Goal: Information Seeking & Learning: Learn about a topic

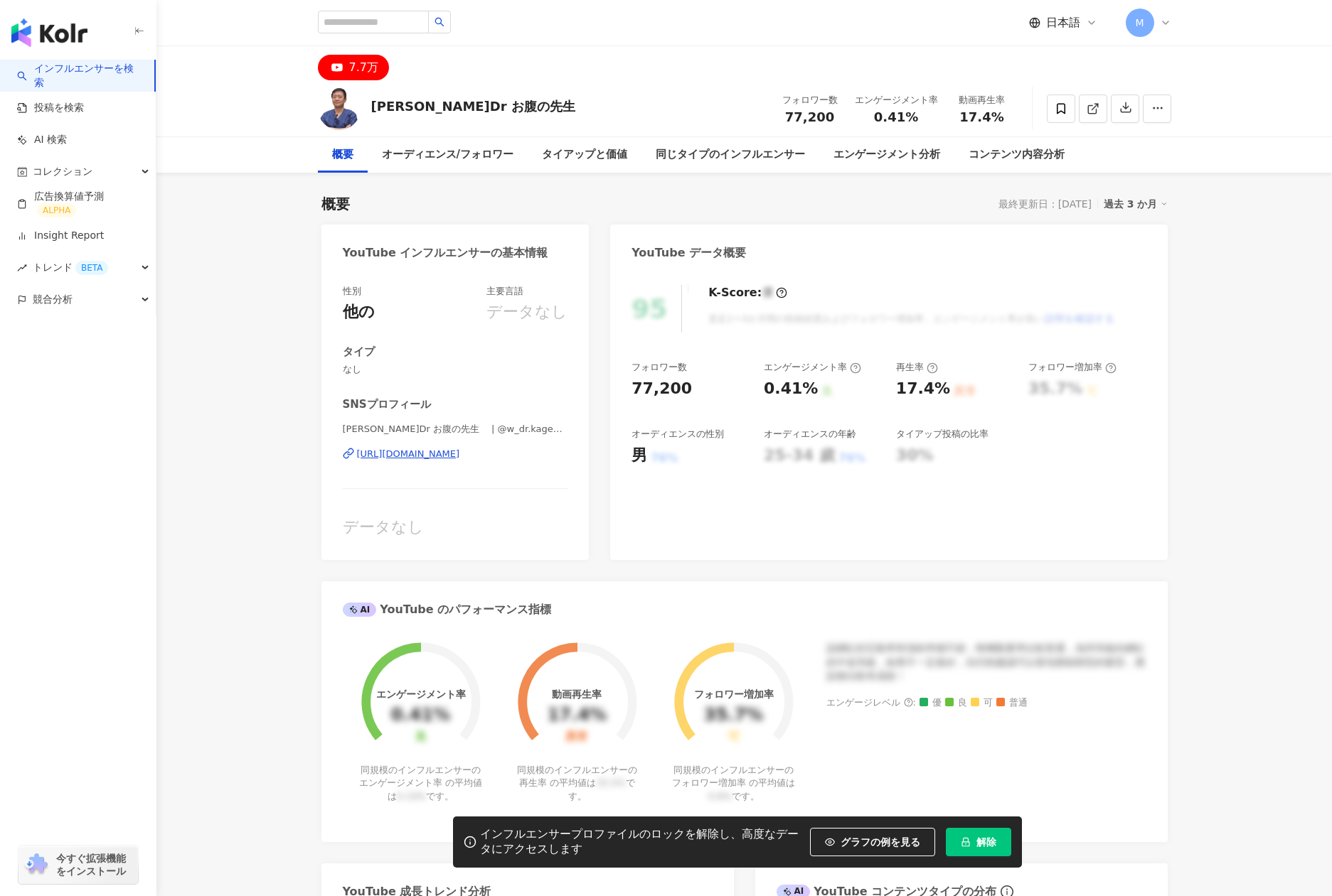
click at [460, 457] on div "[URL][DOMAIN_NAME]" at bounding box center [408, 453] width 103 height 13
click at [746, 160] on div "同じタイプのインフルエンサー" at bounding box center [730, 154] width 150 height 17
